Goal: Task Accomplishment & Management: Use online tool/utility

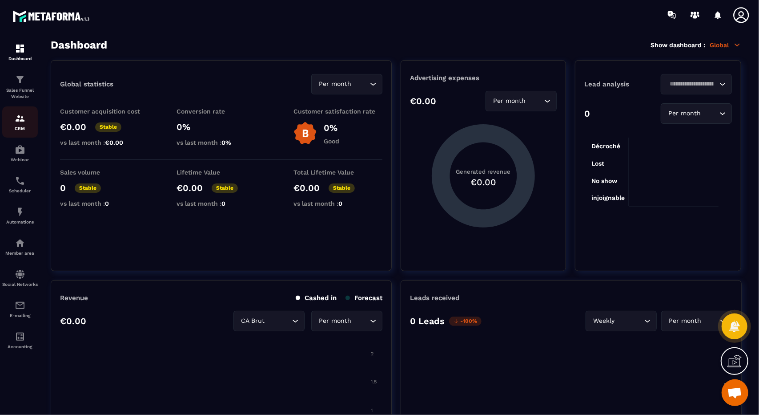
click at [31, 116] on div "CRM" at bounding box center [20, 122] width 36 height 18
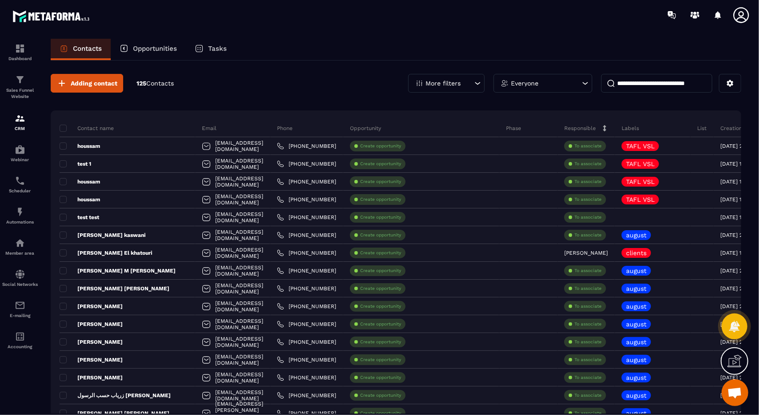
click at [641, 88] on input at bounding box center [656, 83] width 111 height 19
type input "****"
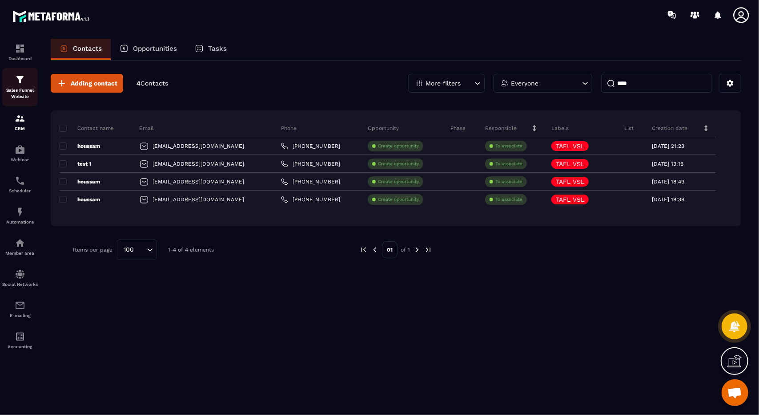
click at [29, 91] on p "Sales Funnel Website" at bounding box center [20, 93] width 36 height 12
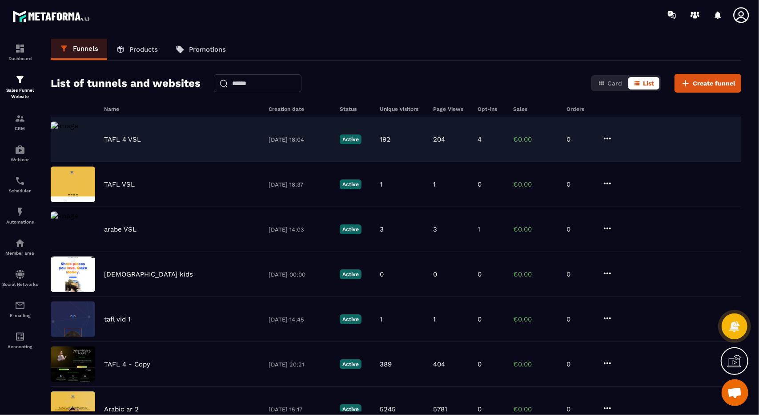
click at [172, 146] on div "TAFL 4 VSL 29/09/2025 18:04 Active 192 204 4 €0.00 0" at bounding box center [396, 139] width 691 height 45
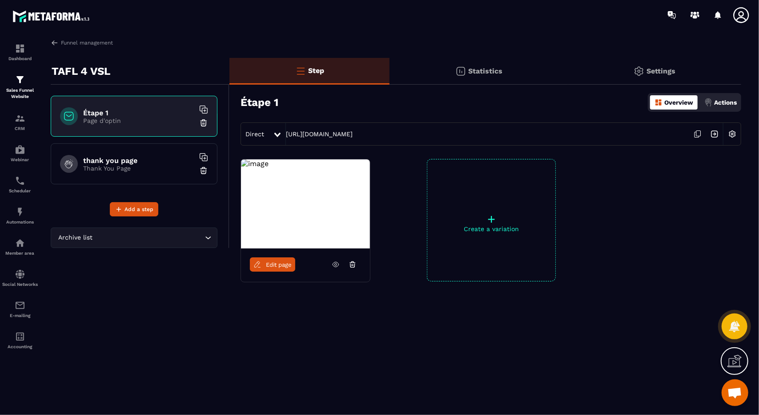
click at [491, 73] on p "Statistics" at bounding box center [485, 71] width 34 height 8
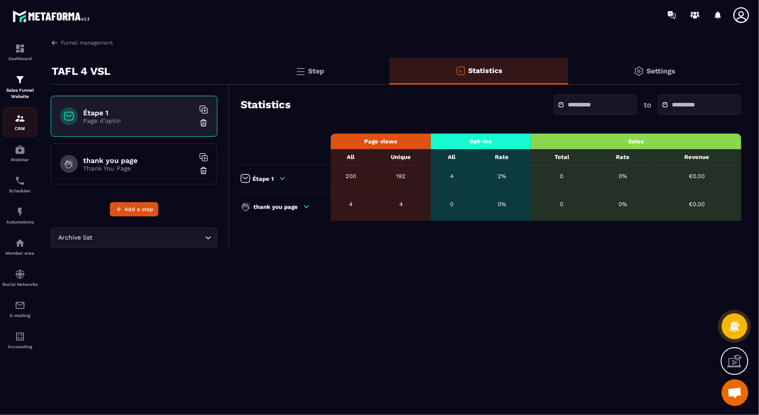
click at [15, 118] on img at bounding box center [20, 118] width 11 height 11
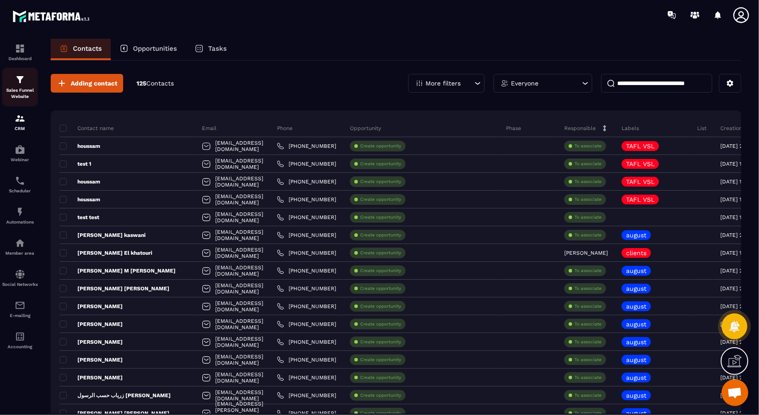
click at [31, 81] on div "Sales Funnel Website" at bounding box center [20, 86] width 36 height 25
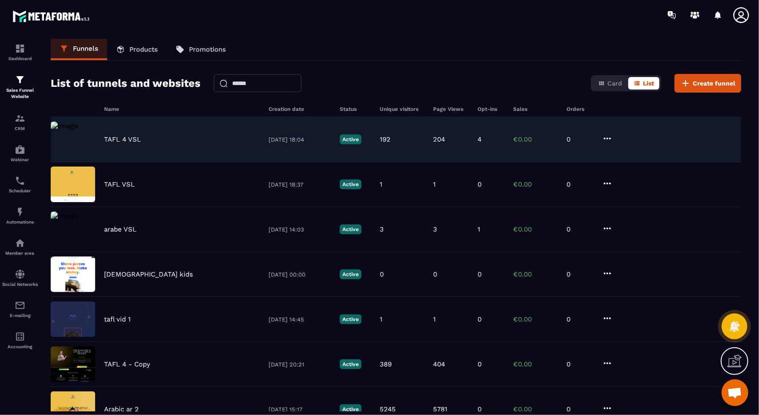
click at [488, 136] on div "4" at bounding box center [491, 139] width 27 height 8
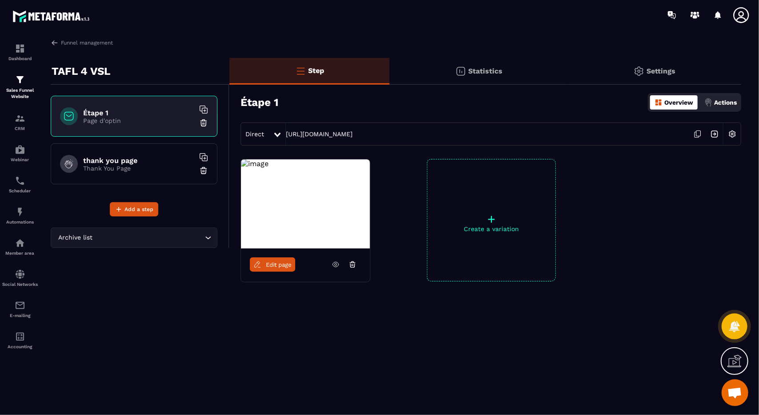
click at [277, 270] on link "Edit page" at bounding box center [272, 264] width 45 height 14
